Goal: Task Accomplishment & Management: Manage account settings

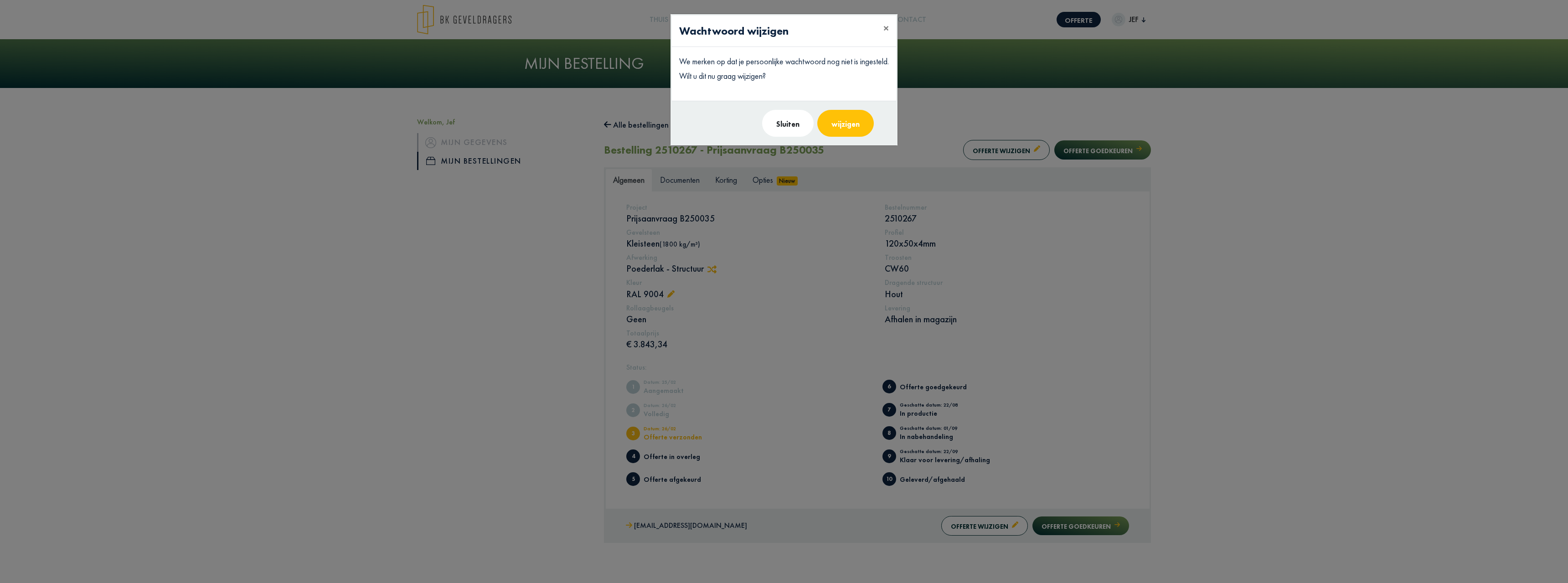
click at [841, 124] on font "wijzigen" at bounding box center [846, 124] width 28 height 9
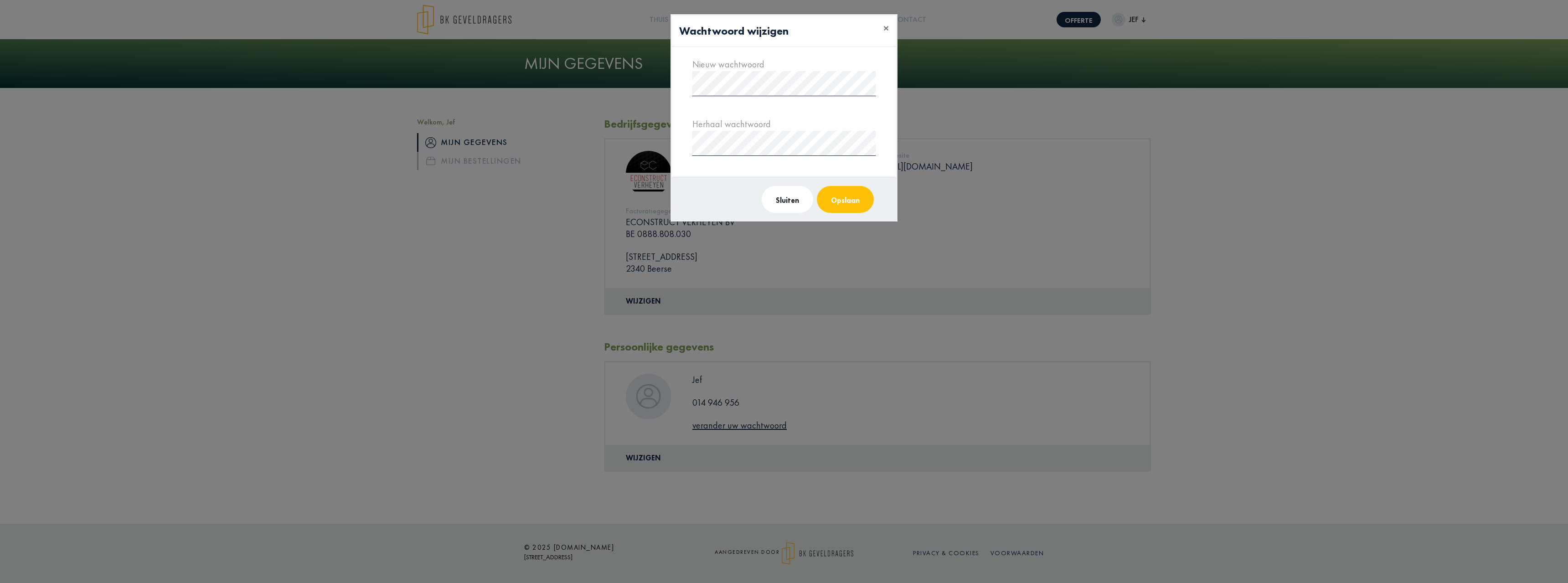
drag, startPoint x: 691, startPoint y: 81, endPoint x: 943, endPoint y: 70, distance: 252.2
click at [942, 70] on modal-container "Wachtwoord wijzigen × Nieuw wachtwoord Herhaal wachtwoord Sluiten Opslaan" at bounding box center [784, 292] width 1568 height 583
click at [674, 147] on div "Nieuw wachtwoord Herhaal wachtwoord" at bounding box center [784, 111] width 224 height 130
click at [806, 102] on form "Nieuw wachtwoord Herhaal wachtwoord" at bounding box center [784, 107] width 183 height 98
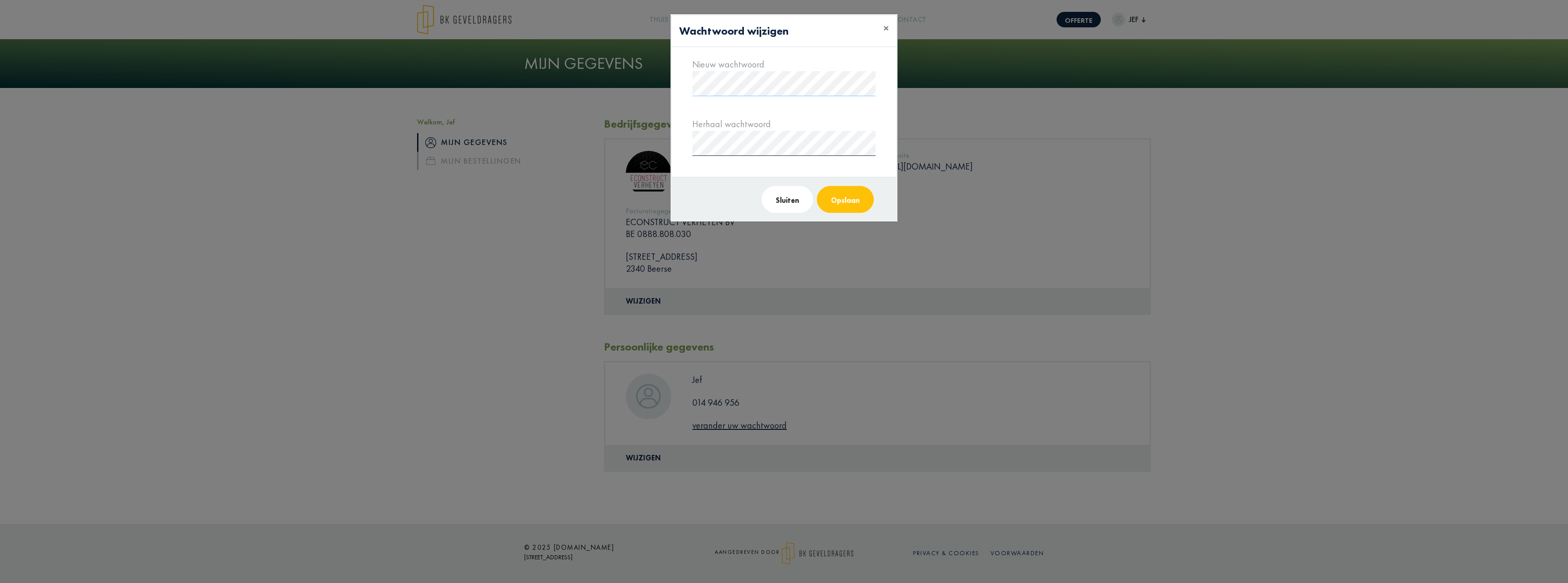
click at [967, 77] on modal-container "Wachtwoord wijzigen × Nieuw wachtwoord Herhaal wachtwoord Sluiten Opslaan" at bounding box center [784, 292] width 1568 height 583
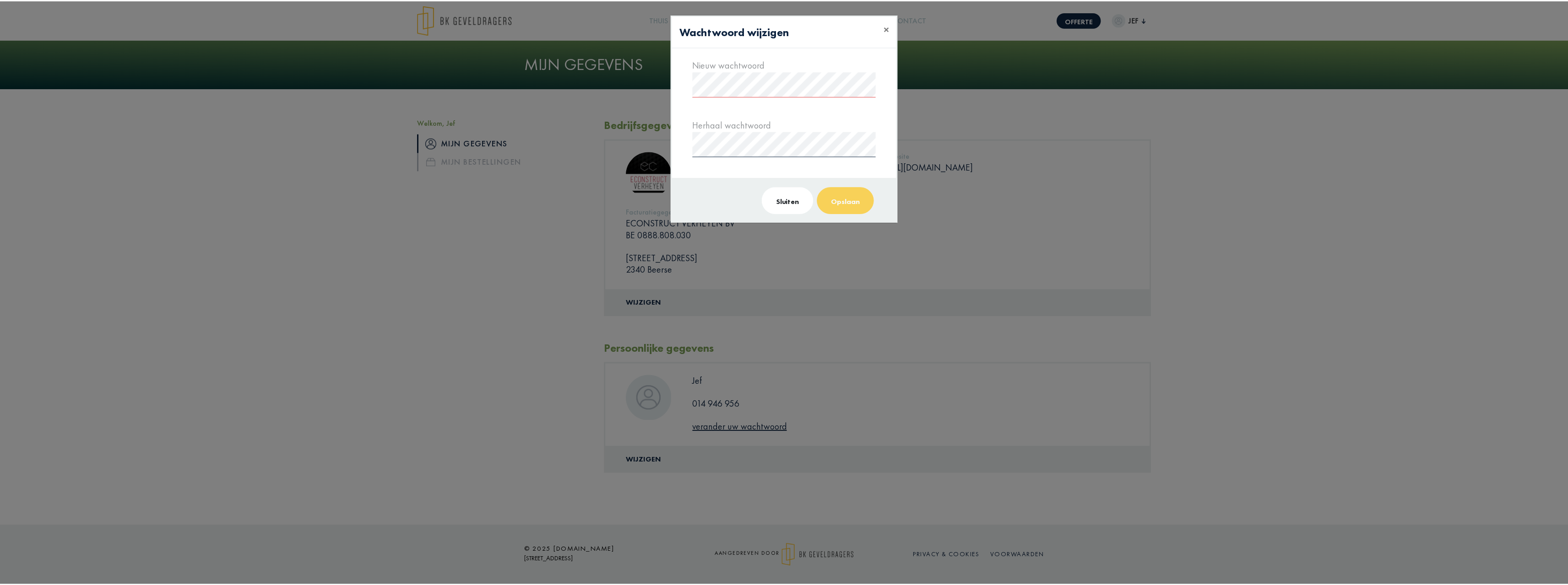
scroll to position [0, 0]
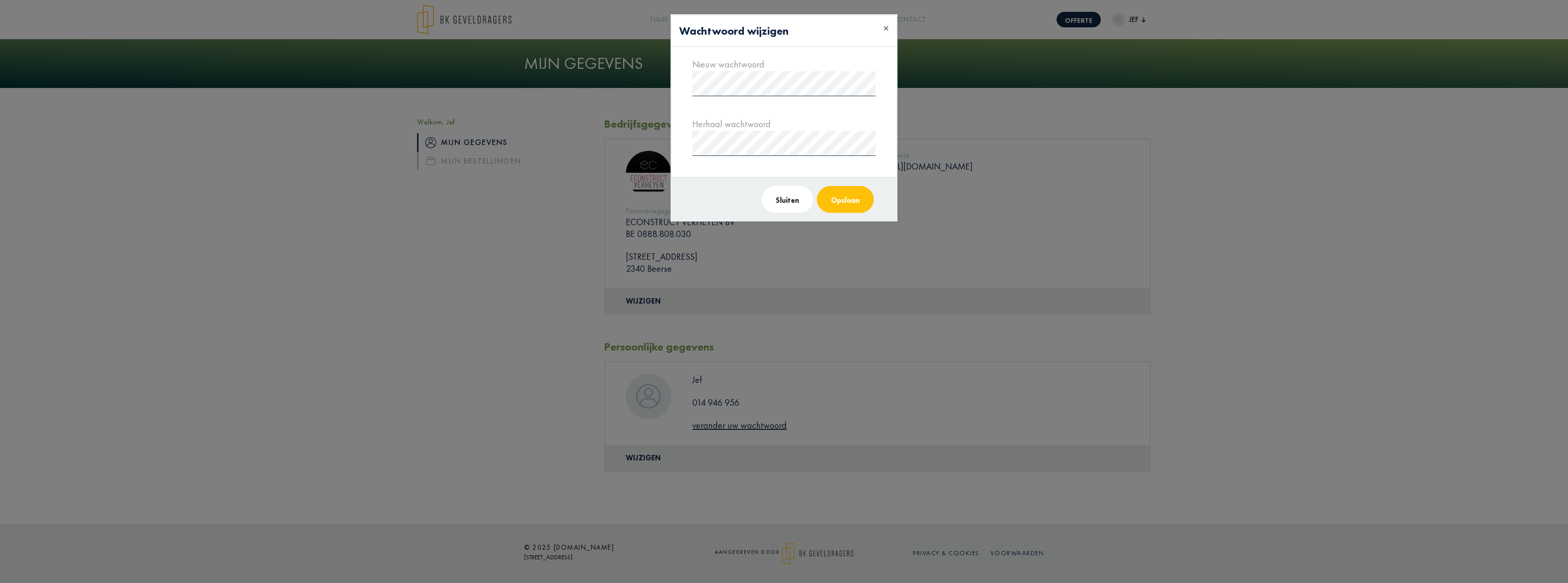
click at [677, 76] on div "Nieuw wachtwoord Herhaal wachtwoord" at bounding box center [784, 111] width 224 height 130
click at [847, 198] on font "Opslaan" at bounding box center [846, 200] width 28 height 9
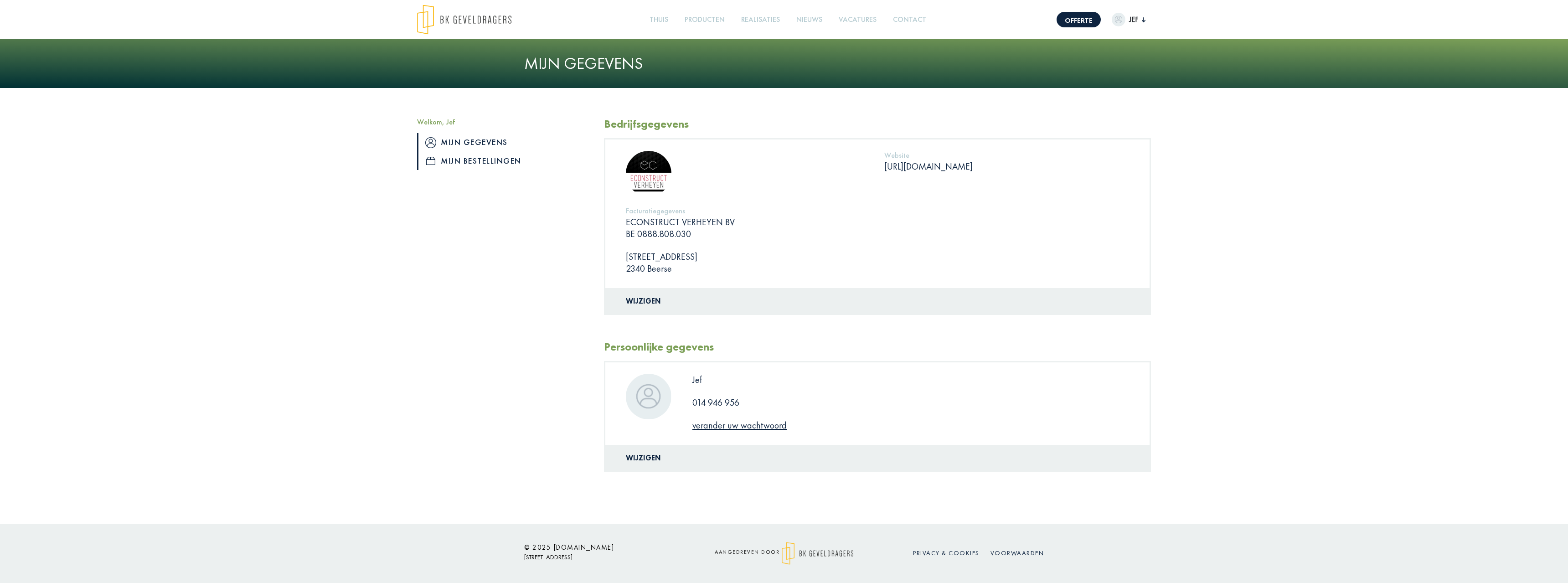
click at [465, 157] on font "Mijn bestellingen" at bounding box center [481, 161] width 80 height 11
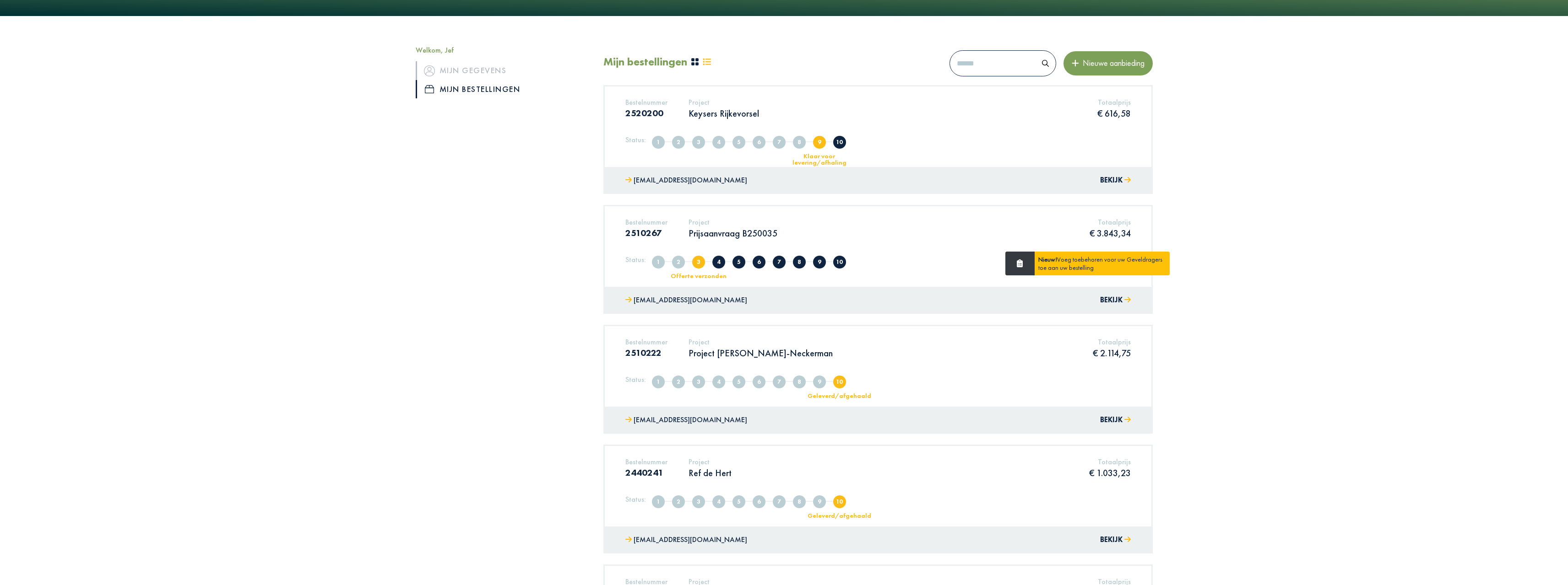
scroll to position [60, 0]
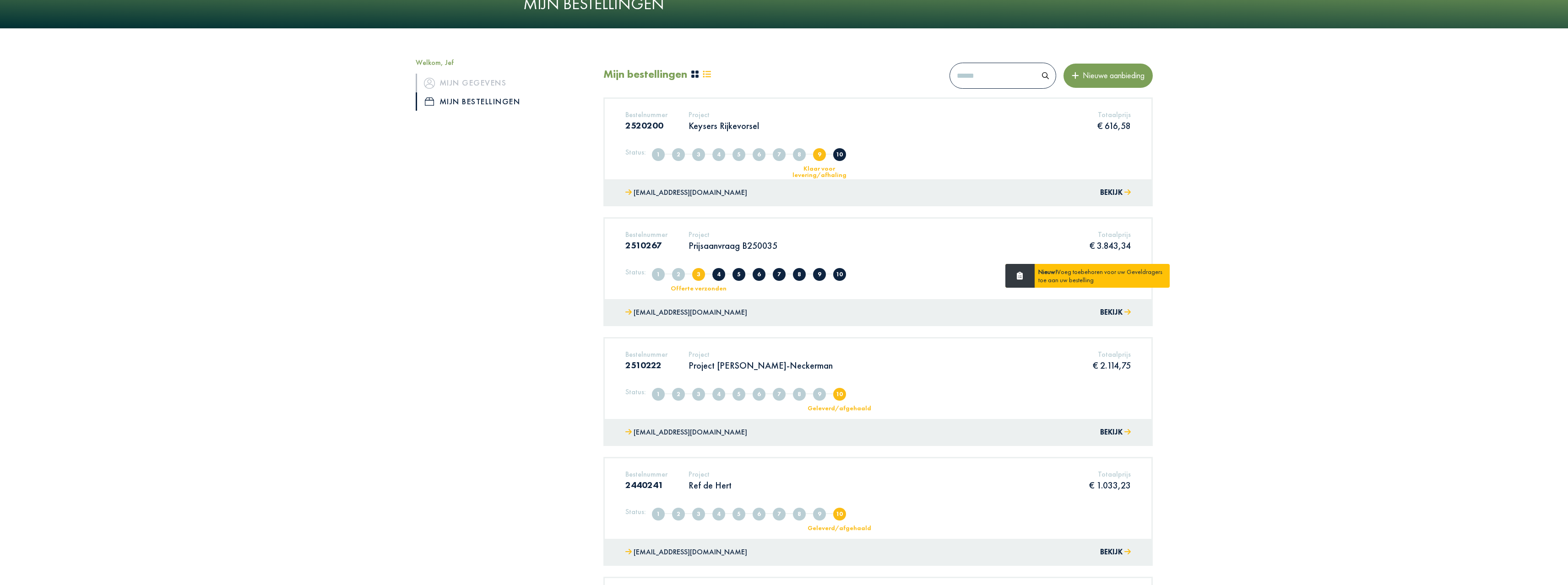
click at [821, 233] on div "Bestelnummer 2510267 Project Prijsaanvraag B250035 Totaalprijs € 3.843,34" at bounding box center [878, 244] width 519 height 28
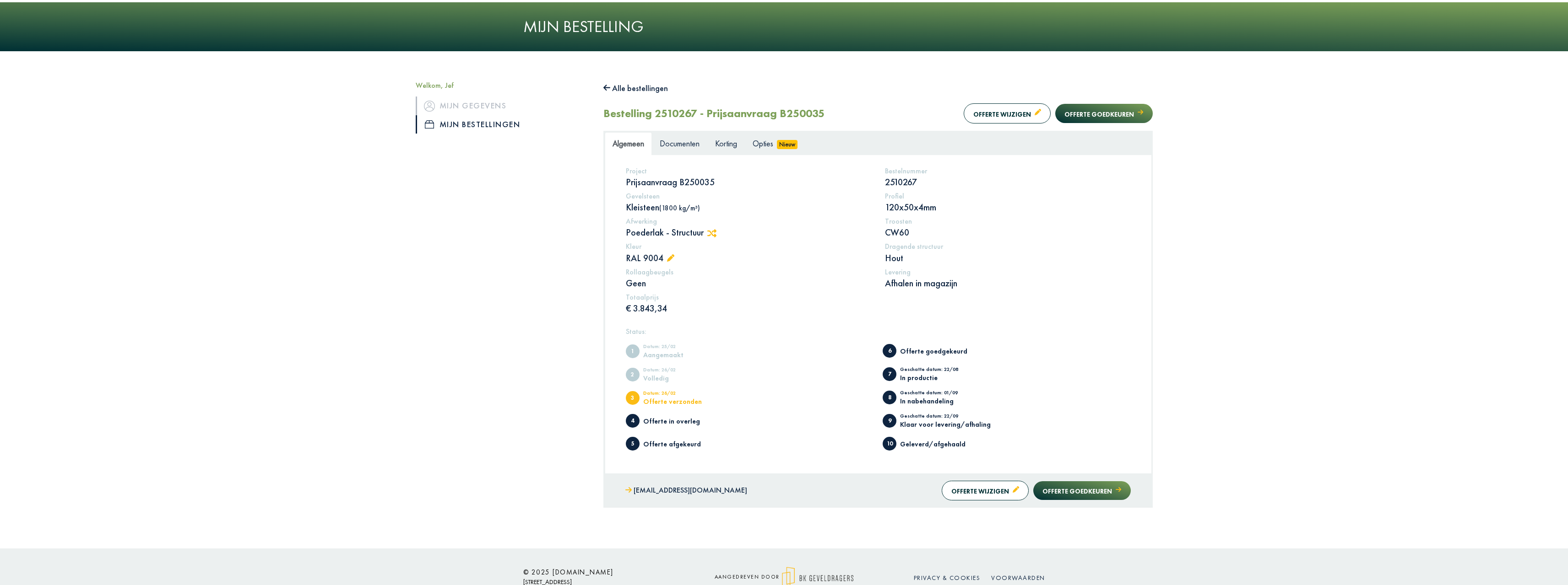
scroll to position [14, 0]
